Goal: Task Accomplishment & Management: Use online tool/utility

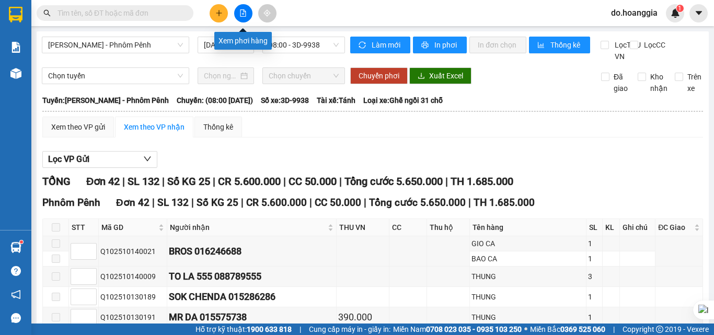
click at [244, 14] on icon "file-add" at bounding box center [242, 12] width 7 height 7
click at [240, 13] on icon "file-add" at bounding box center [242, 12] width 7 height 7
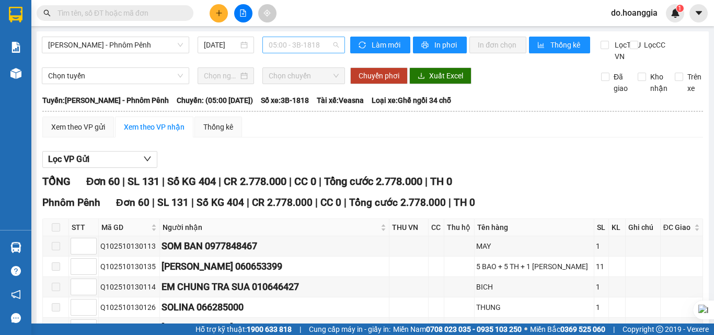
click at [321, 42] on span "05:00 - 3B-1818" at bounding box center [304, 45] width 70 height 16
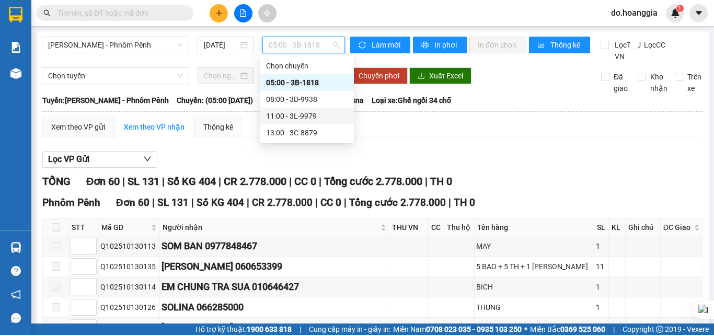
click at [317, 117] on div "11:00 - 3L-9979" at bounding box center [307, 116] width 82 height 12
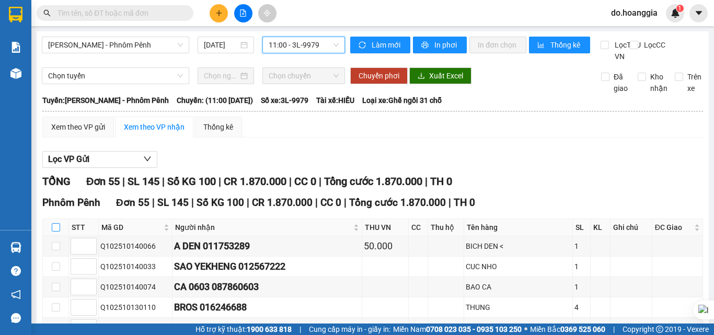
click at [54, 232] on input "checkbox" at bounding box center [56, 227] width 8 height 8
checkbox input "true"
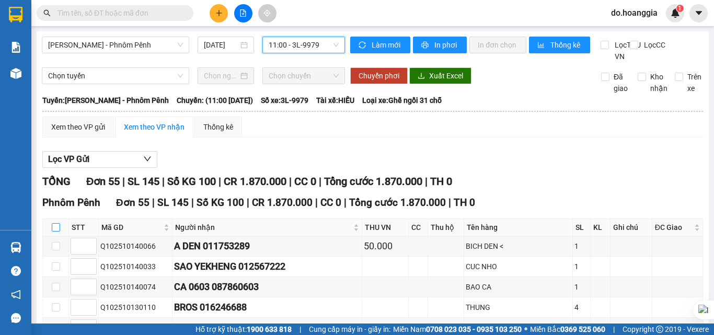
checkbox input "true"
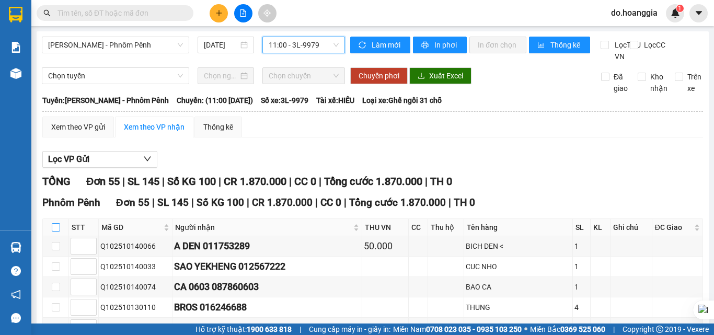
checkbox input "true"
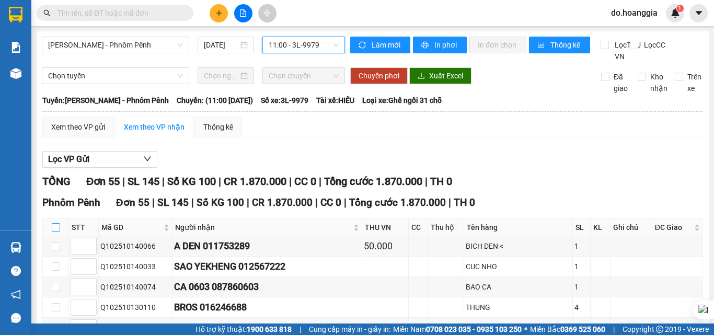
checkbox input "true"
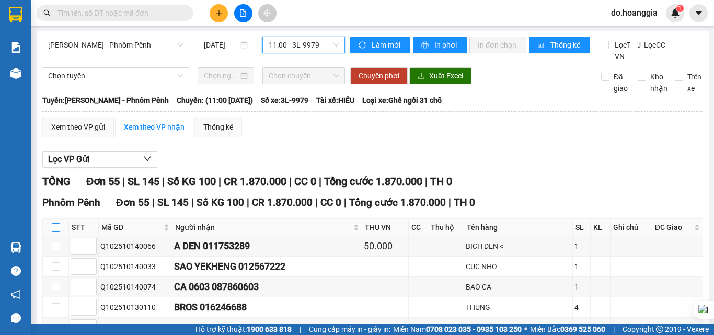
checkbox input "true"
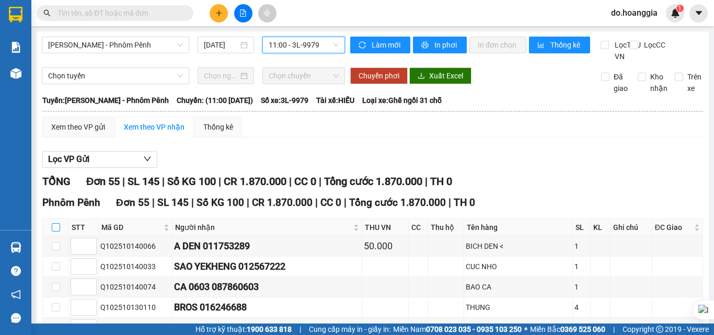
checkbox input "true"
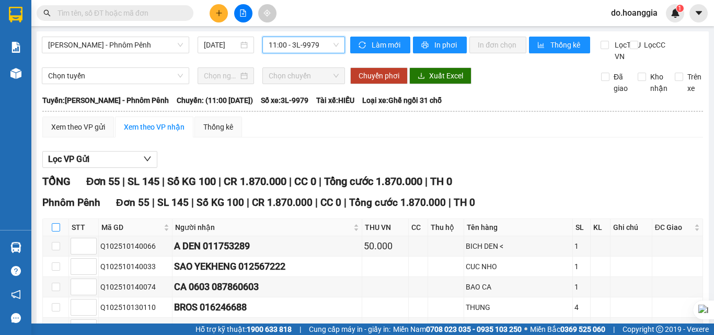
checkbox input "true"
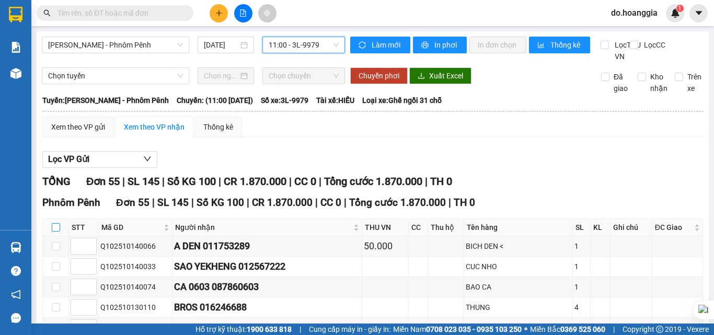
checkbox input "true"
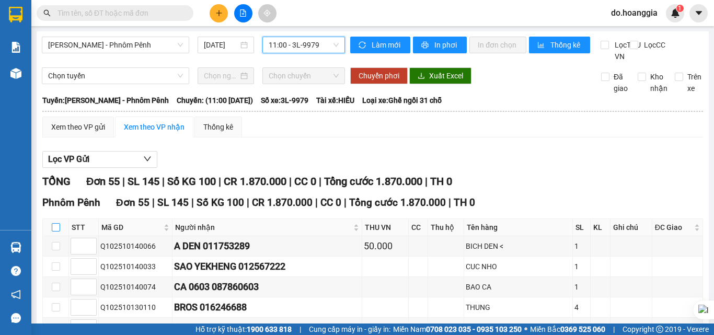
checkbox input "true"
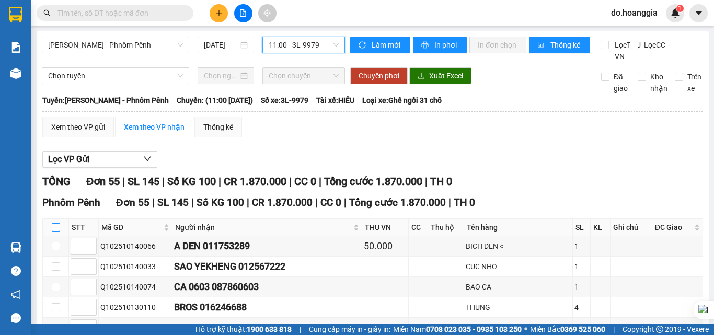
checkbox input "true"
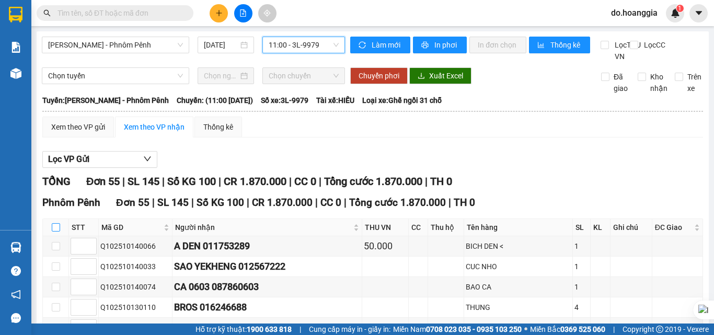
checkbox input "true"
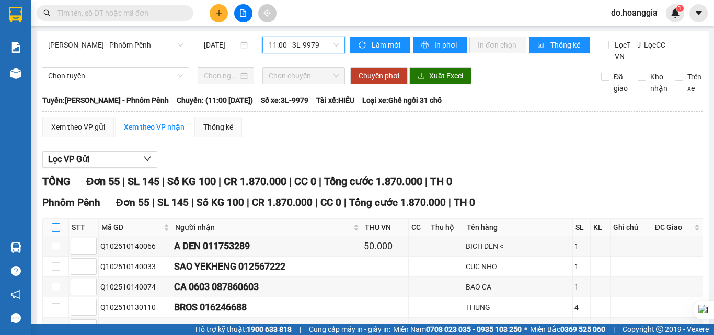
checkbox input "true"
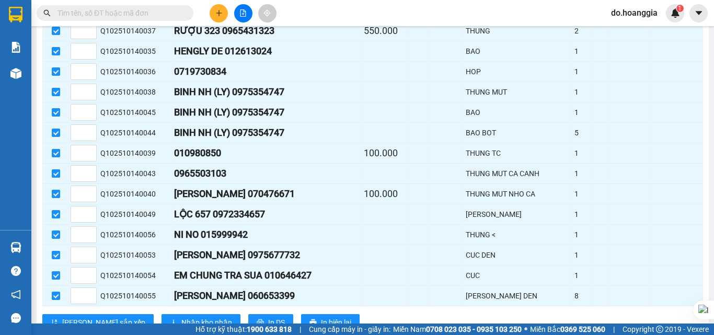
scroll to position [1100, 0]
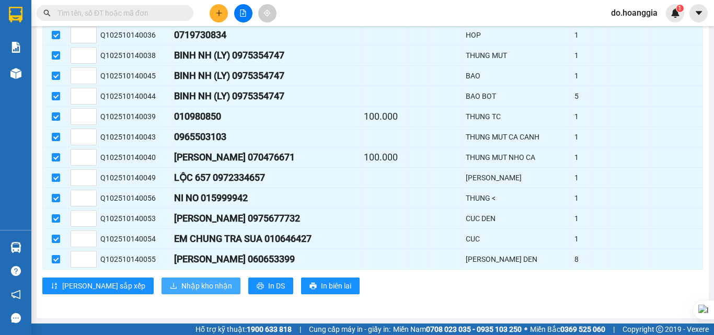
click at [181, 282] on span "Nhập kho nhận" at bounding box center [206, 286] width 51 height 12
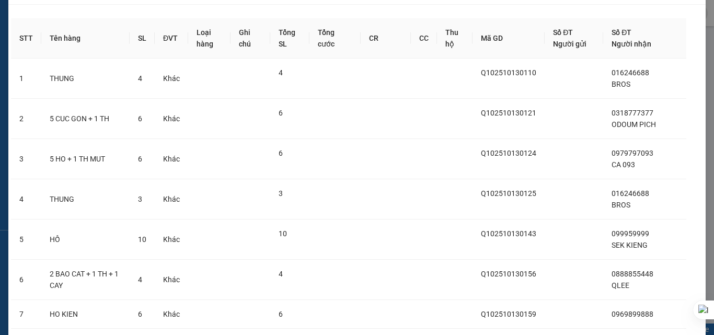
scroll to position [52, 0]
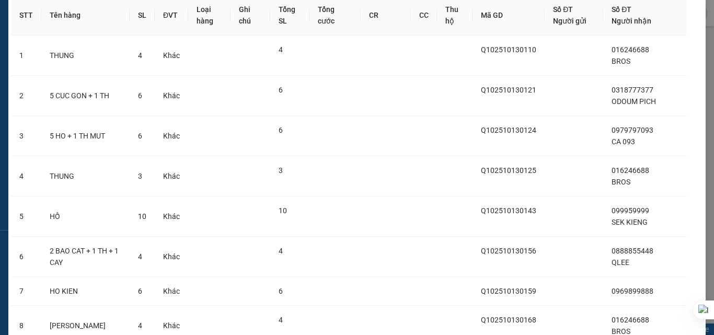
drag, startPoint x: 714, startPoint y: 33, endPoint x: 706, endPoint y: 150, distance: 117.3
click at [707, 287] on html "Kết quả tìm kiếm ( 0 ) Bộ lọc No Data do.hoanggia 1 Báo cáo Kho hàng mới Hàng s…" at bounding box center [357, 167] width 714 height 335
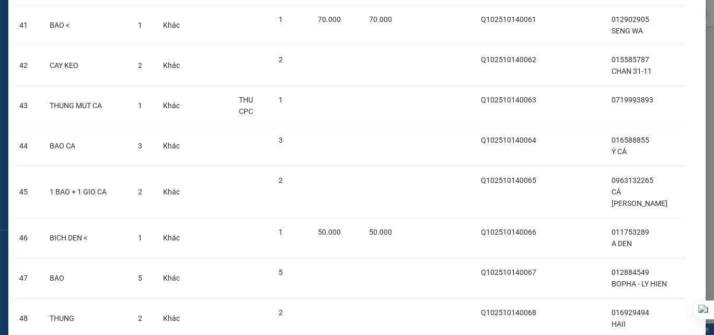
scroll to position [1963, 0]
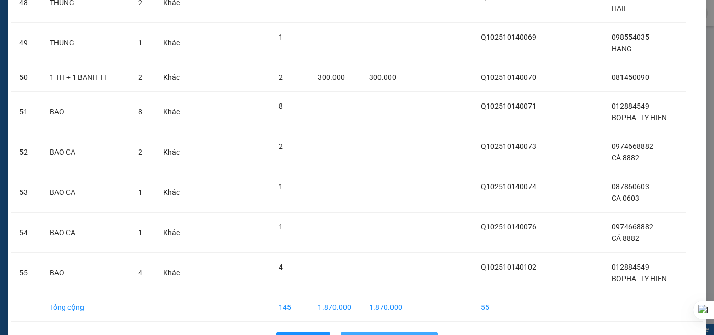
click at [408, 333] on button "Nhập hàng kho nhận" at bounding box center [389, 341] width 97 height 17
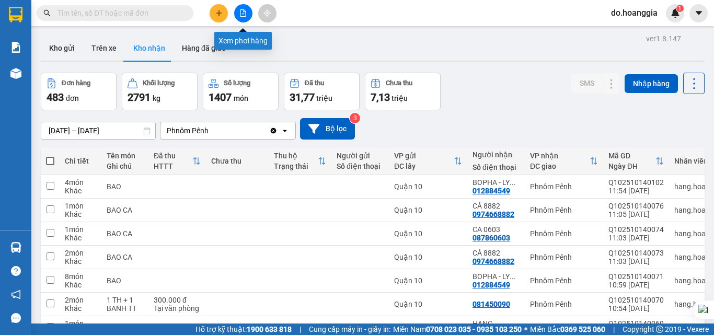
click at [241, 13] on icon "file-add" at bounding box center [242, 12] width 7 height 7
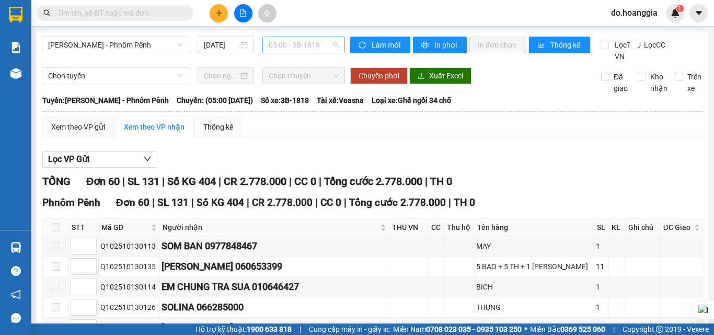
click at [313, 48] on span "05:00 - 3B-1818" at bounding box center [304, 45] width 70 height 16
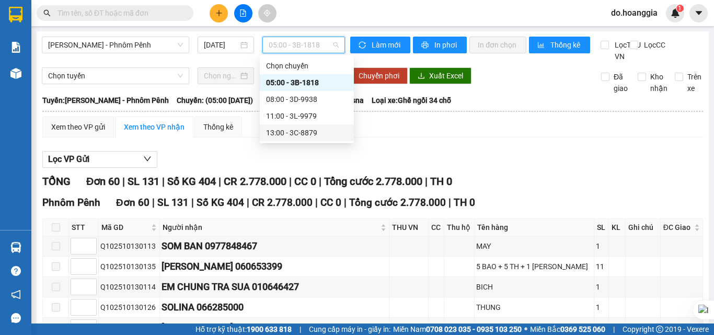
click at [302, 127] on div "13:00 - 3C-8879" at bounding box center [307, 133] width 82 height 12
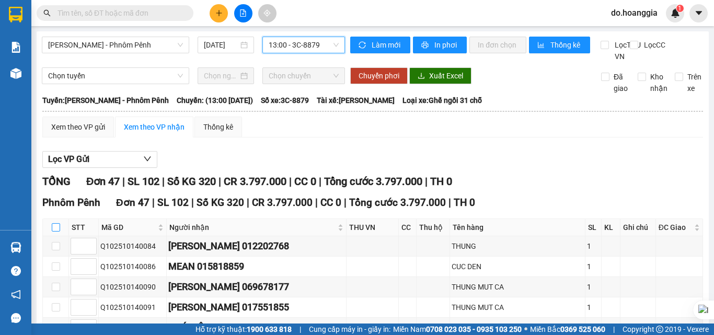
click at [57, 232] on input "checkbox" at bounding box center [56, 227] width 8 height 8
checkbox input "true"
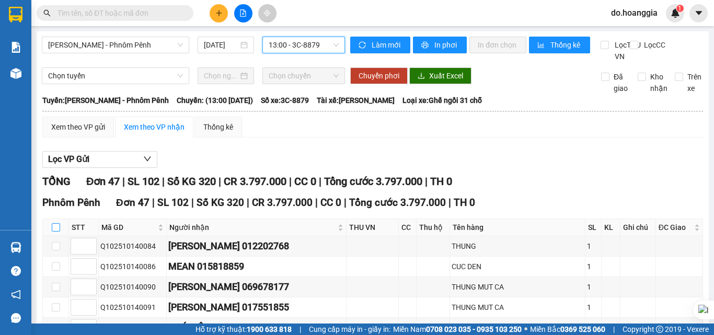
checkbox input "true"
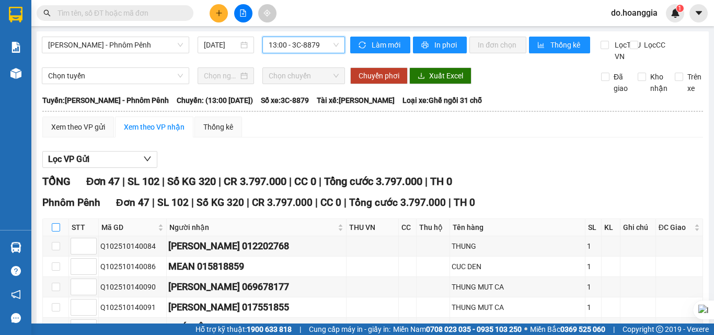
checkbox input "true"
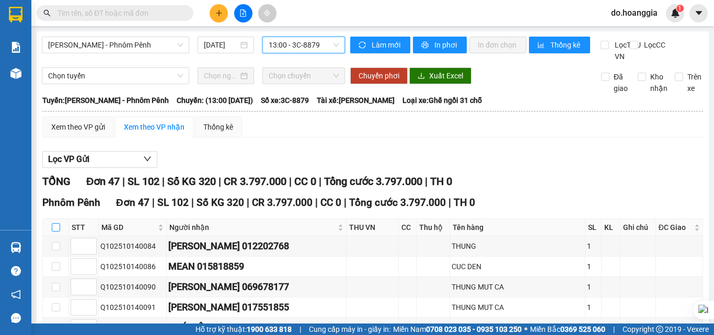
checkbox input "true"
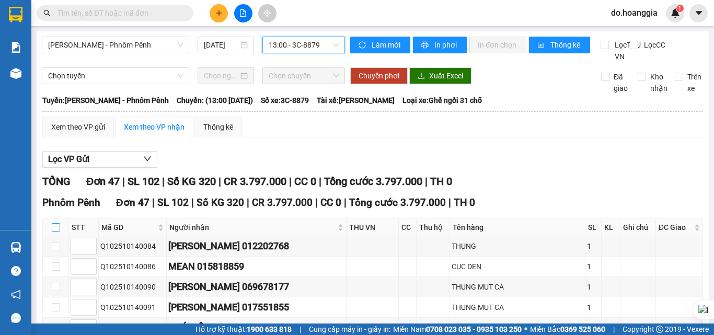
checkbox input "true"
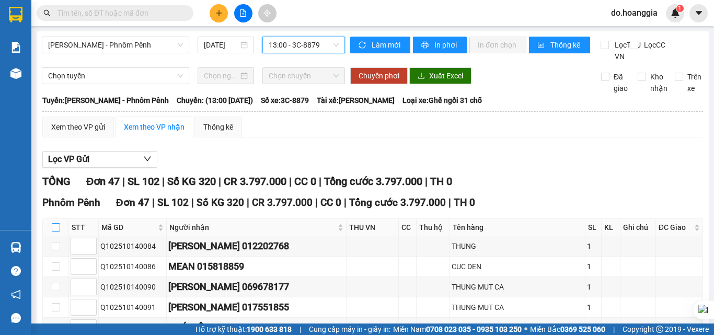
checkbox input "true"
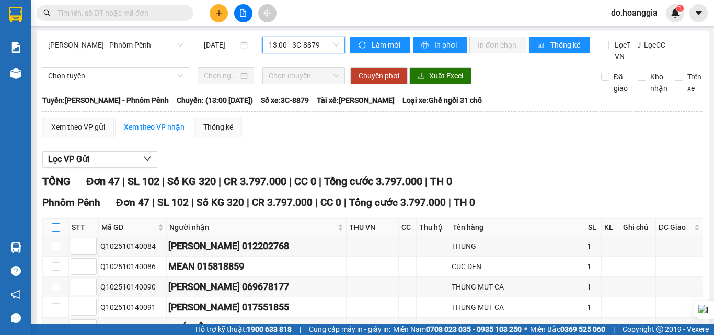
checkbox input "true"
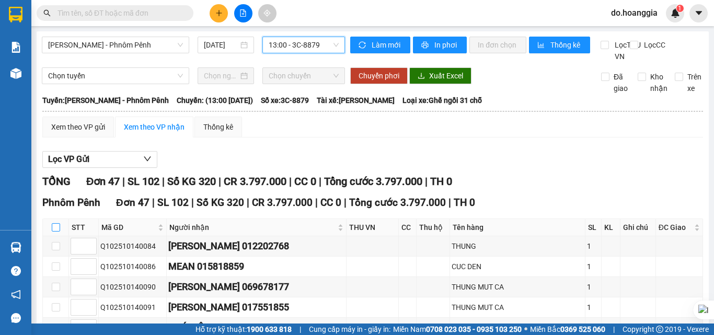
checkbox input "true"
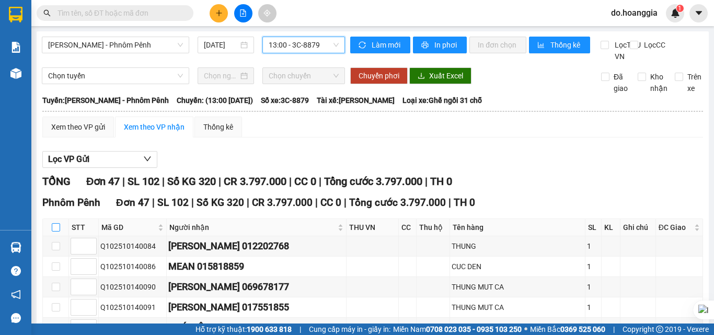
checkbox input "true"
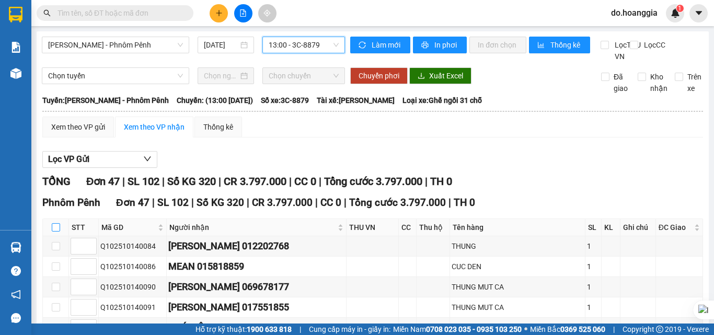
checkbox input "true"
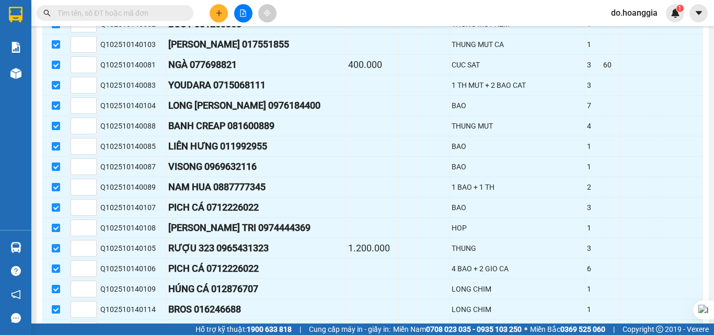
scroll to position [936, 0]
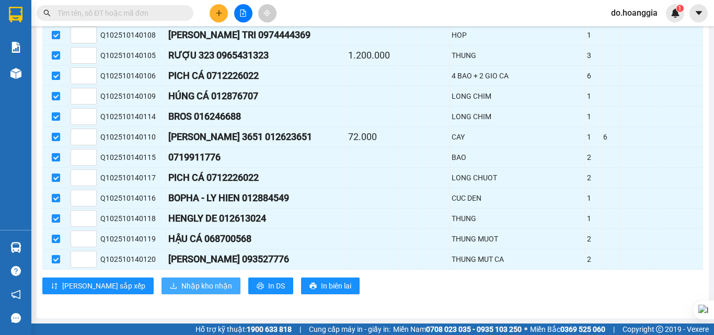
click at [181, 285] on span "Nhập kho nhận" at bounding box center [206, 286] width 51 height 12
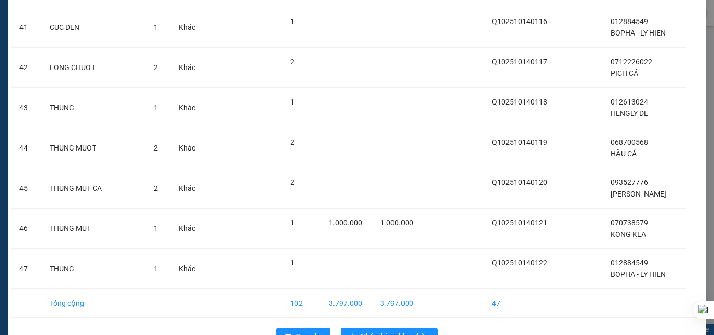
scroll to position [1767, 0]
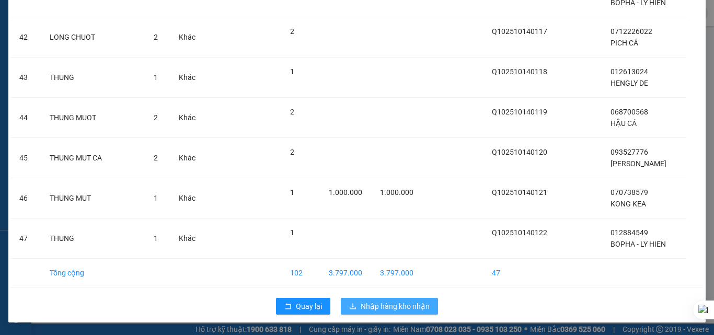
click at [405, 305] on span "Nhập hàng kho nhận" at bounding box center [395, 307] width 69 height 12
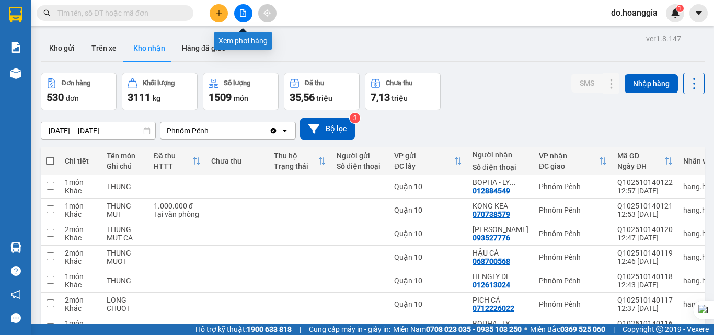
click at [242, 15] on icon "file-add" at bounding box center [242, 12] width 7 height 7
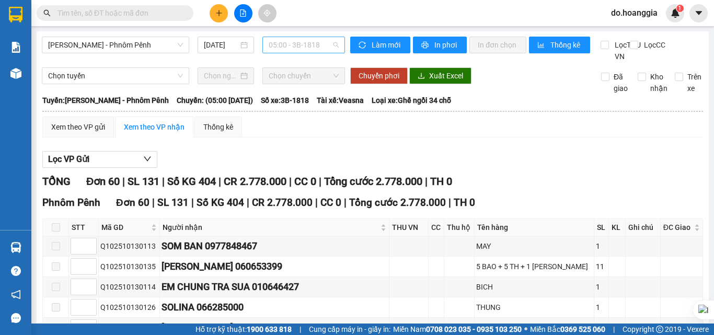
click at [310, 45] on span "05:00 - 3B-1818" at bounding box center [304, 45] width 70 height 16
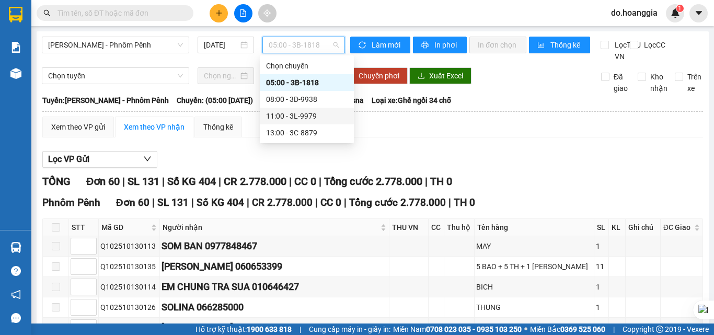
click at [317, 116] on div "11:00 - 3L-9979" at bounding box center [307, 116] width 82 height 12
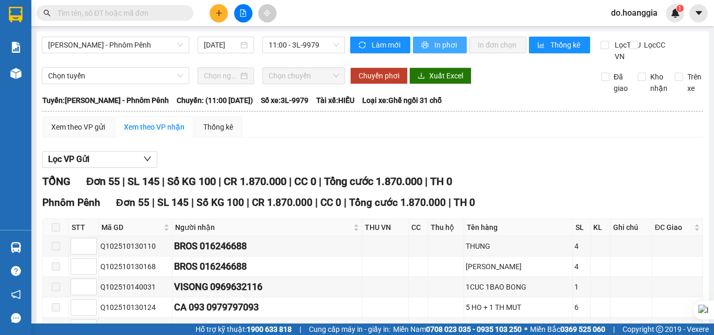
click at [436, 46] on span "In phơi" at bounding box center [446, 45] width 24 height 12
click at [305, 43] on span "11:00 - 3L-9979" at bounding box center [304, 45] width 70 height 16
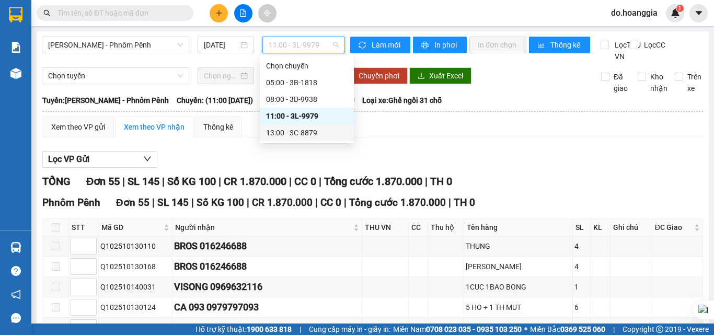
click at [307, 128] on div "13:00 - 3C-8879" at bounding box center [307, 133] width 82 height 12
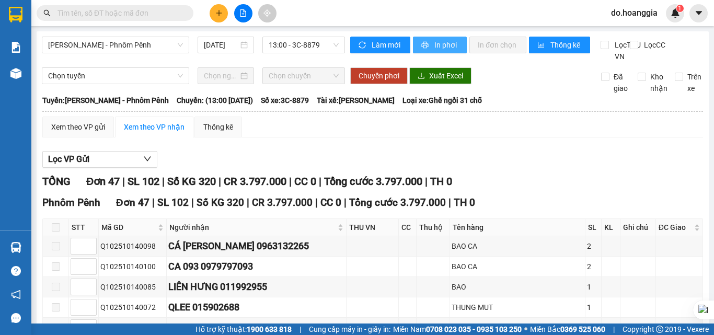
click at [436, 46] on span "In phơi" at bounding box center [446, 45] width 24 height 12
